Goal: Task Accomplishment & Management: Use online tool/utility

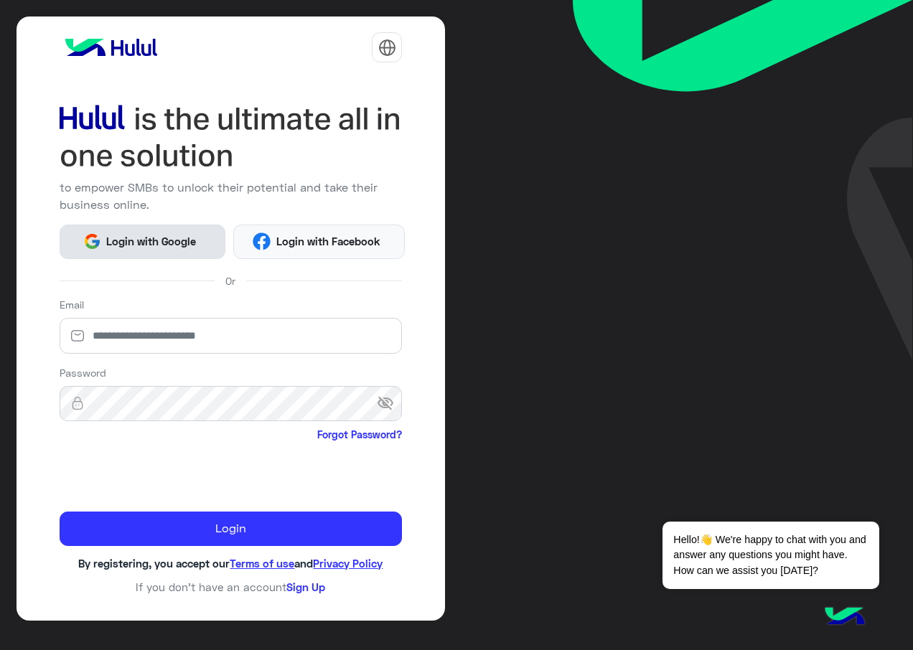
click at [187, 246] on span "Login with Google" at bounding box center [151, 241] width 101 height 17
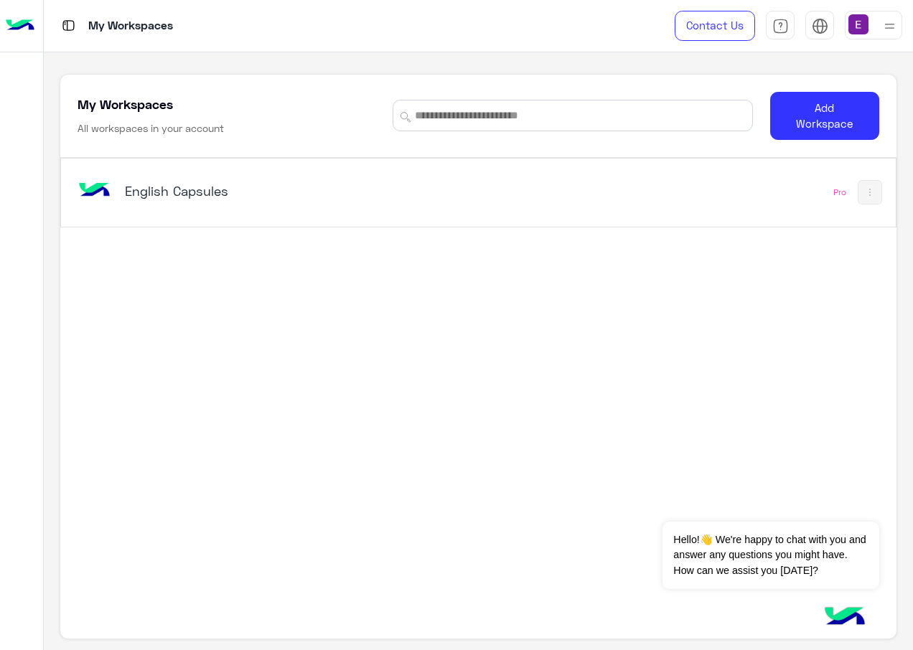
click at [193, 197] on h5 "English Capsules" at bounding box center [270, 190] width 291 height 17
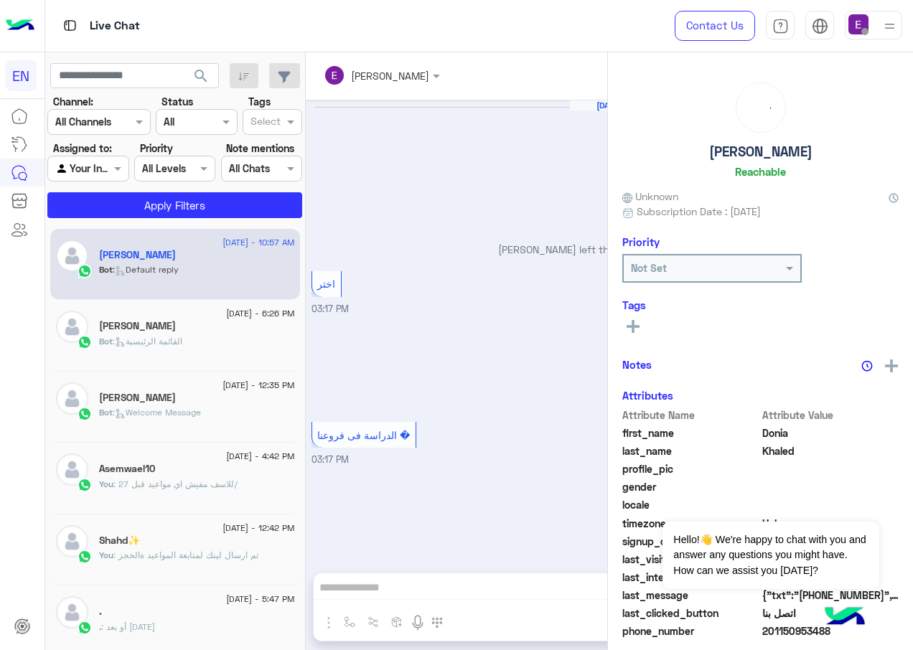
scroll to position [1342, 0]
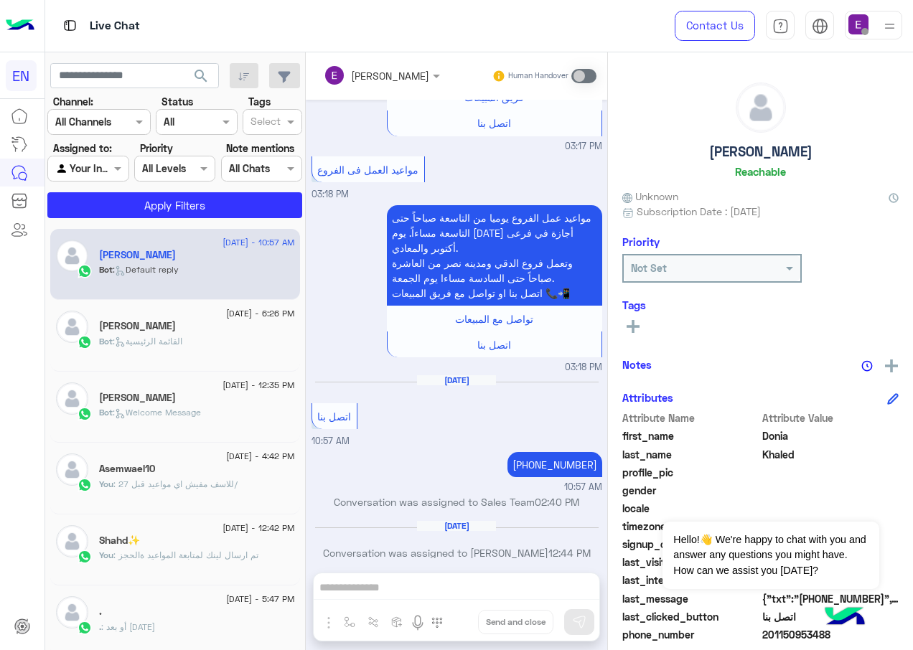
click at [105, 162] on div at bounding box center [88, 168] width 80 height 17
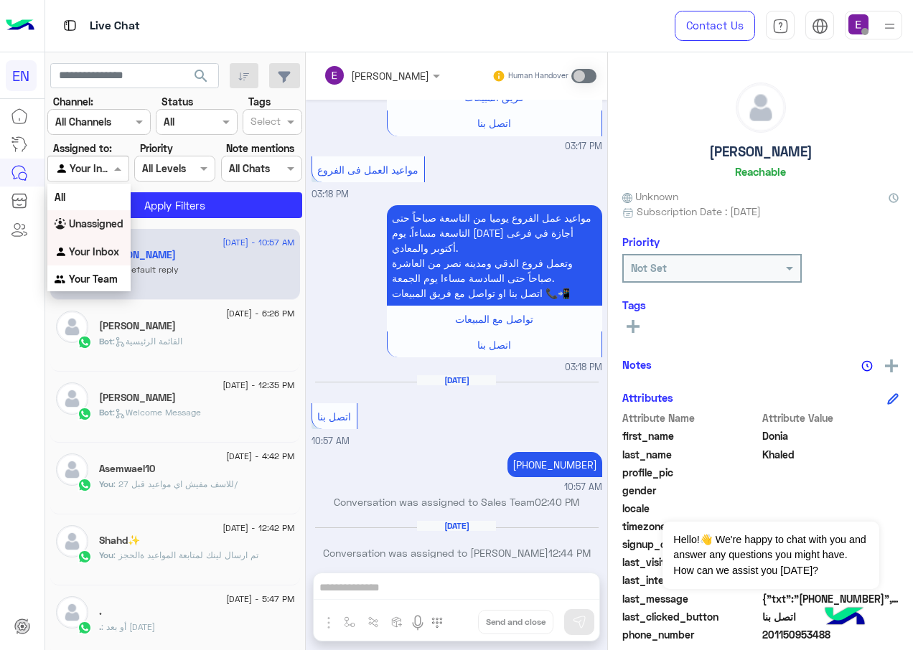
click at [104, 225] on b "Unassigned" at bounding box center [96, 224] width 55 height 12
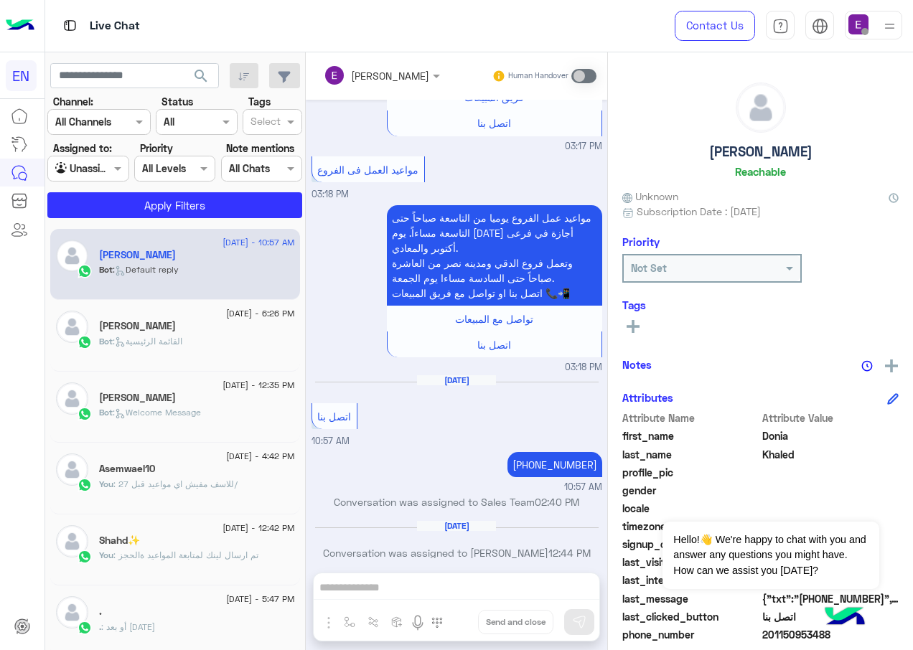
click at [180, 190] on section "Channel: Channel All Channels Status Channel All Tags Select Assigned to: Agent…" at bounding box center [175, 156] width 239 height 124
click at [177, 200] on button "Apply Filters" at bounding box center [174, 205] width 255 height 26
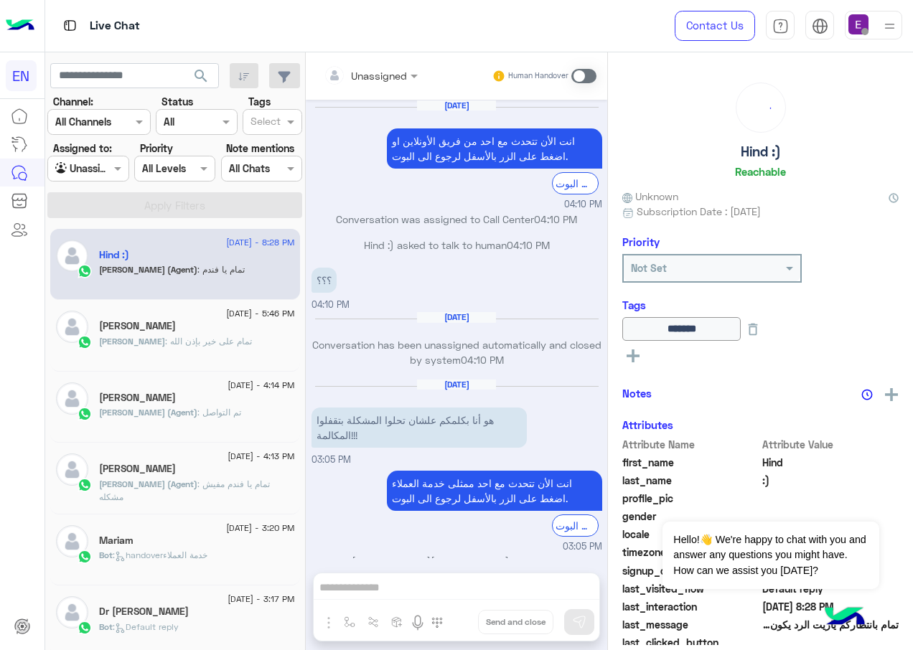
scroll to position [956, 0]
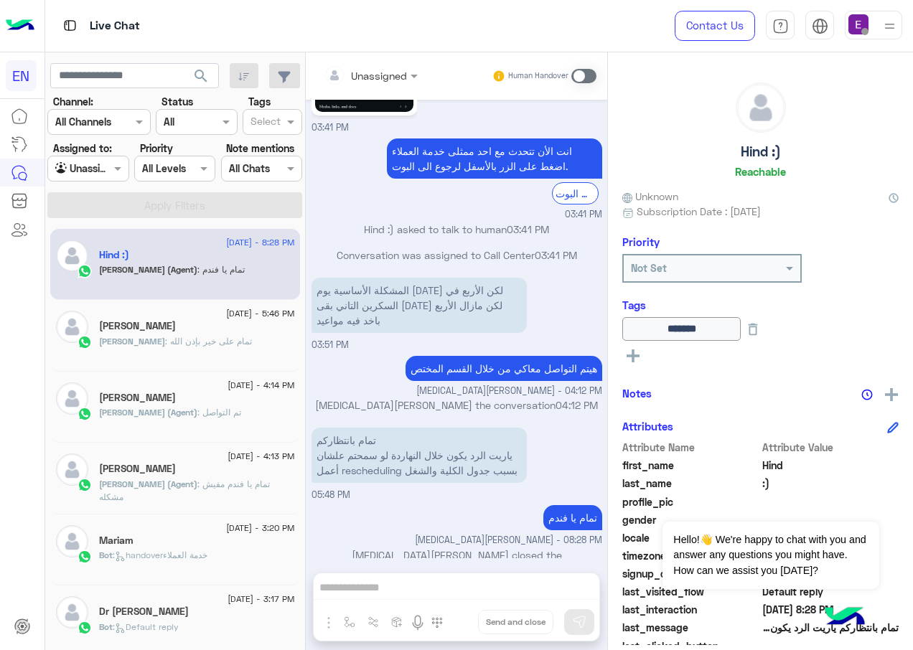
click at [101, 166] on div at bounding box center [88, 168] width 80 height 17
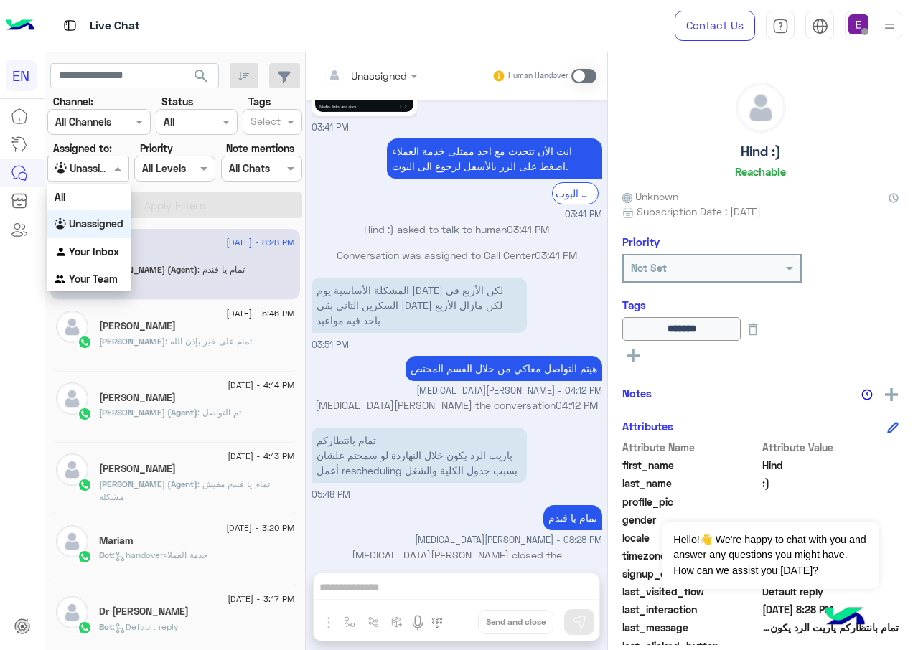
click at [111, 121] on div at bounding box center [99, 121] width 102 height 17
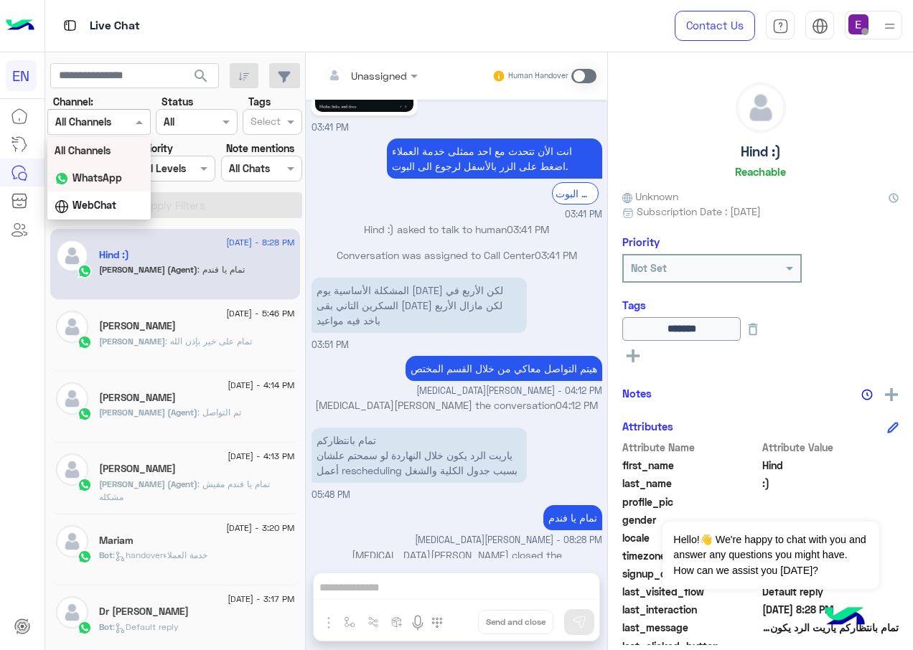
click at [101, 173] on b "WhatsApp" at bounding box center [98, 178] width 50 height 12
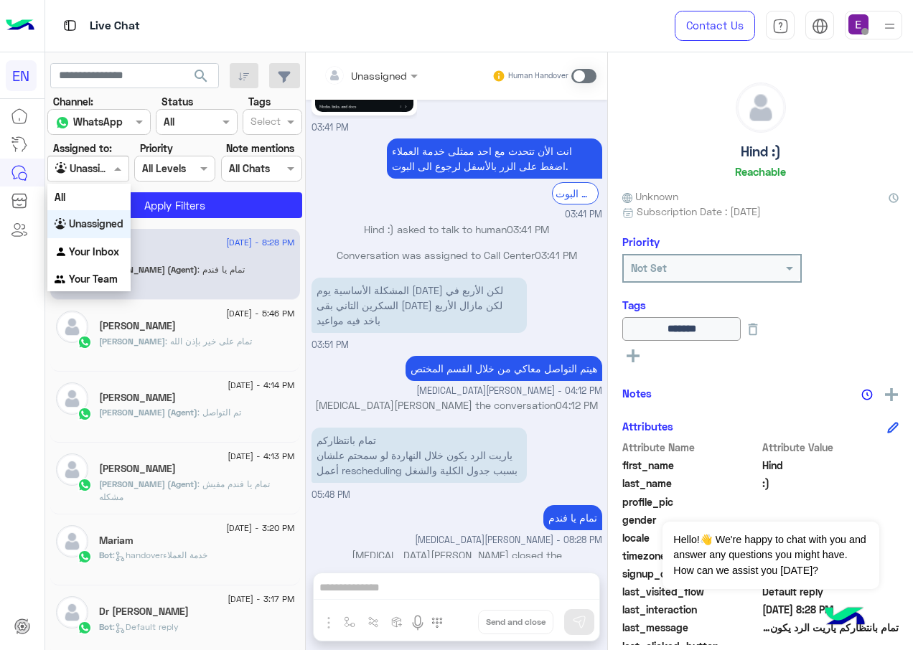
click at [98, 168] on div at bounding box center [88, 168] width 80 height 17
click at [106, 272] on div "Your Team" at bounding box center [88, 280] width 83 height 28
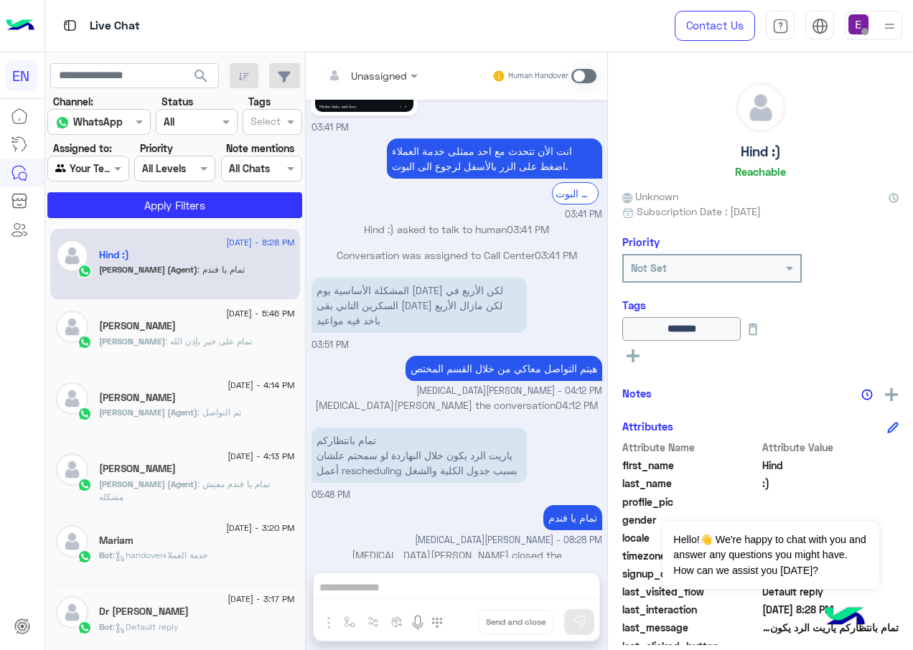
click at [439, 580] on div "Unassigned Human Handover [DATE] انت الأن تتحدث مع [DATE] من فريق الأونلاين او …" at bounding box center [457, 354] width 302 height 604
click at [204, 194] on button "Apply Filters" at bounding box center [174, 205] width 255 height 26
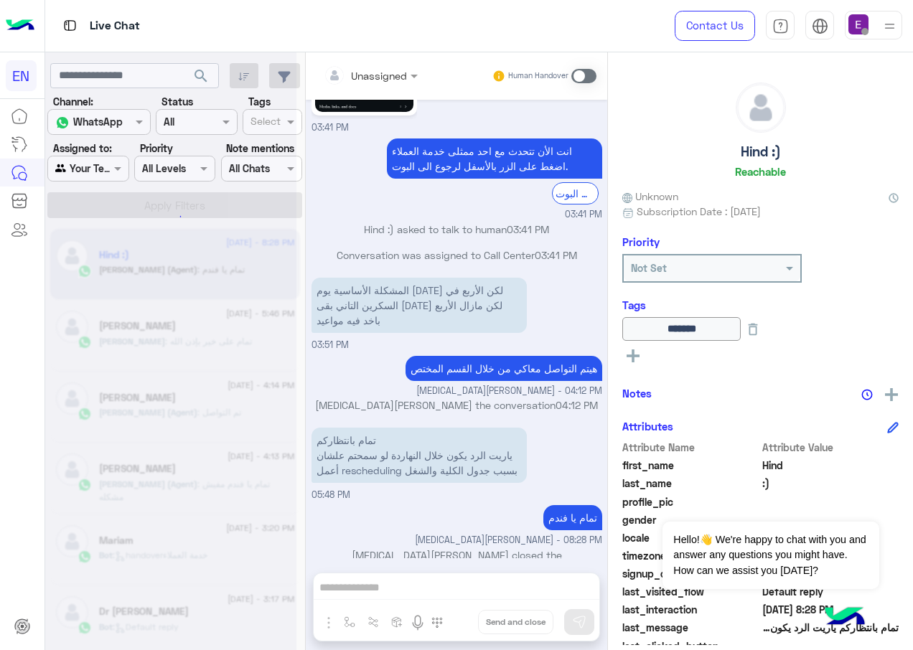
click at [200, 203] on div at bounding box center [170, 331] width 251 height 650
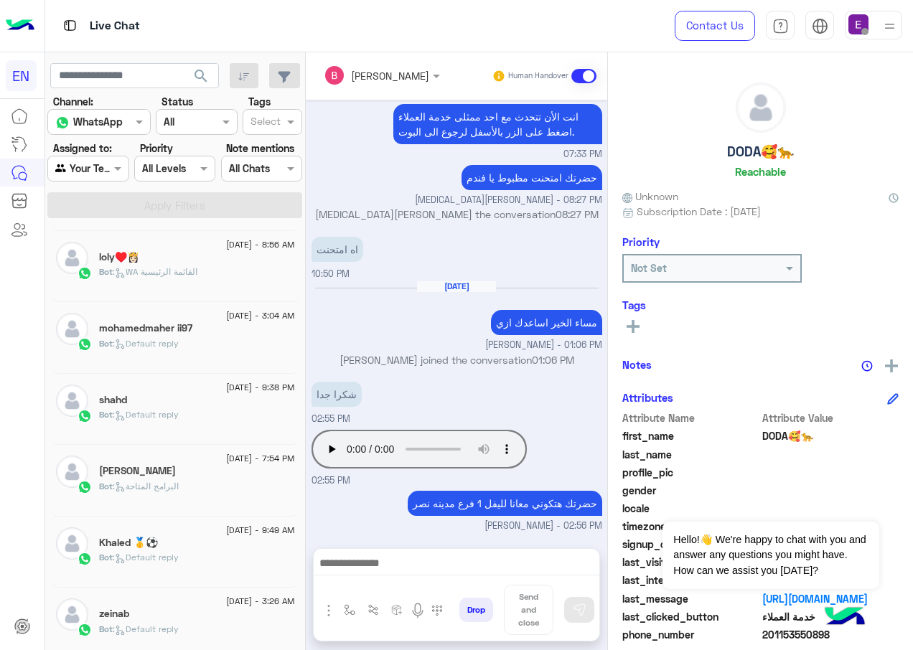
scroll to position [646, 0]
